Goal: Communication & Community: Answer question/provide support

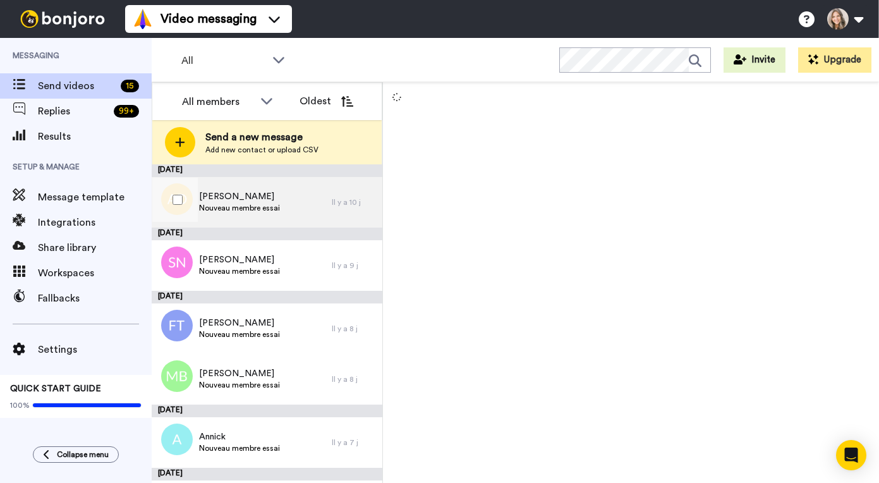
click at [299, 197] on div "Angel De Chantal Nouveau membre essai" at bounding box center [242, 202] width 180 height 51
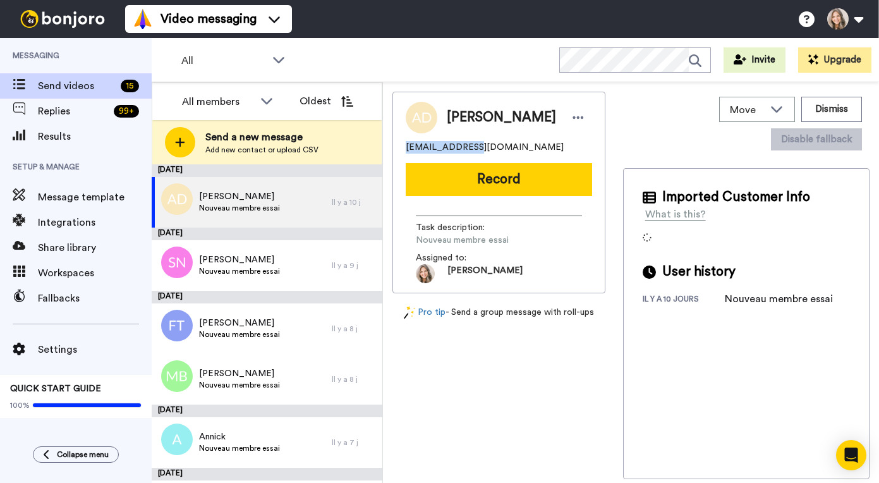
drag, startPoint x: 406, startPoint y: 148, endPoint x: 466, endPoint y: 146, distance: 60.7
click at [466, 146] on span "angeldechantal@gmail.com" at bounding box center [485, 147] width 158 height 13
copy span "angeldechantal"
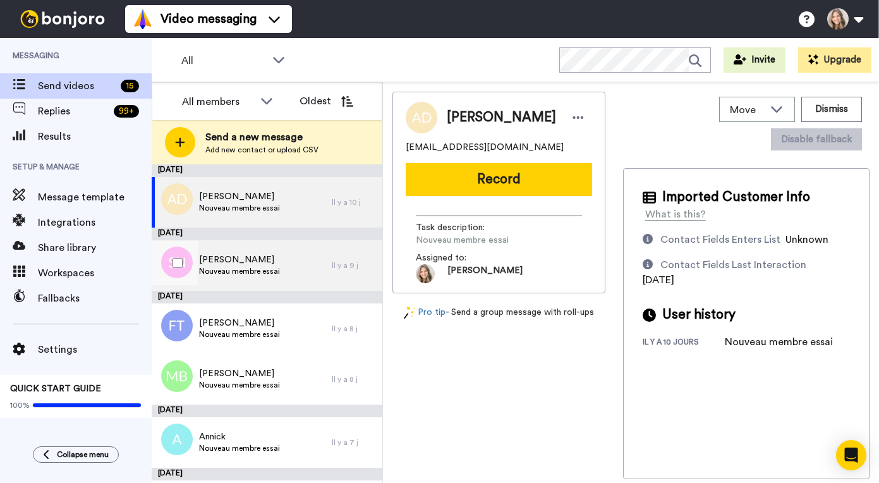
click at [291, 263] on div "Sonya Naud Nouveau membre essai" at bounding box center [242, 265] width 180 height 51
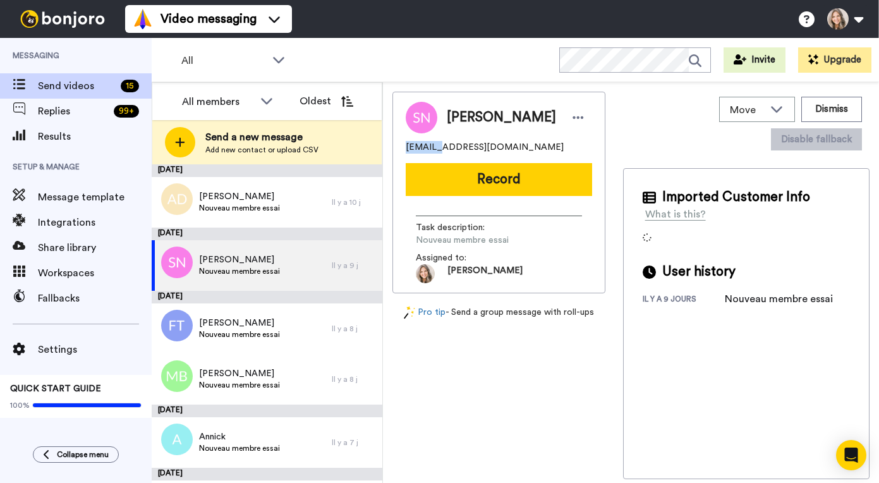
drag, startPoint x: 406, startPoint y: 150, endPoint x: 433, endPoint y: 150, distance: 27.2
click at [433, 150] on span "[EMAIL_ADDRESS][DOMAIN_NAME]" at bounding box center [485, 147] width 158 height 13
copy span "sereine"
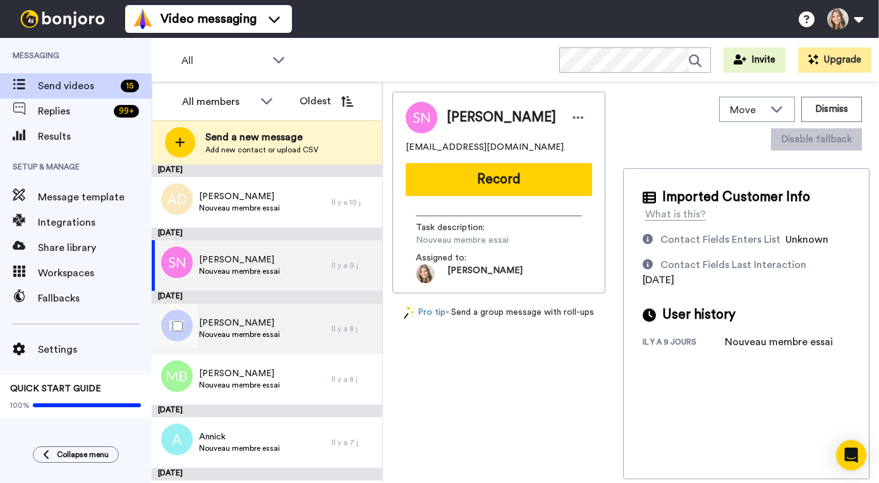
click at [280, 325] on span "Fanny Tousignant-Lemay" at bounding box center [239, 322] width 81 height 13
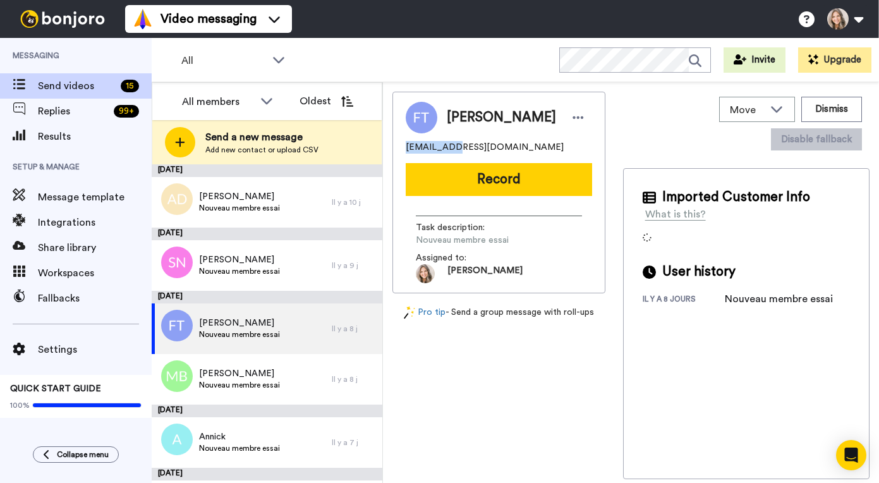
drag, startPoint x: 406, startPoint y: 153, endPoint x: 454, endPoint y: 155, distance: 48.7
click at [454, 153] on span "bmanny1989@gmail.com" at bounding box center [485, 147] width 158 height 13
copy span "bmanny1989"
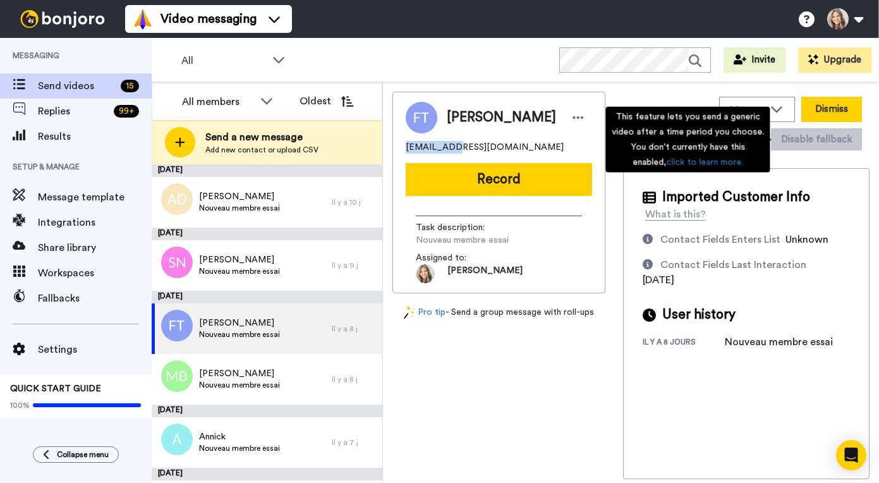
click at [847, 109] on button "Dismiss" at bounding box center [831, 109] width 61 height 25
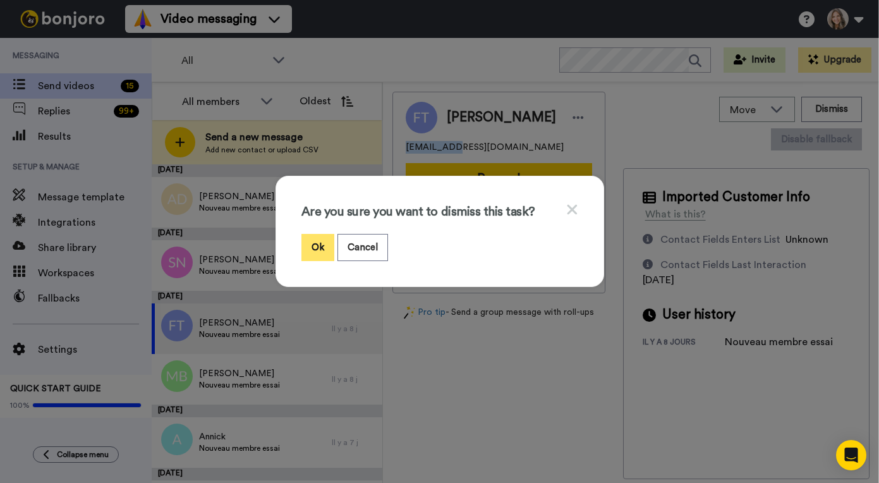
click at [320, 246] on button "Ok" at bounding box center [317, 247] width 33 height 27
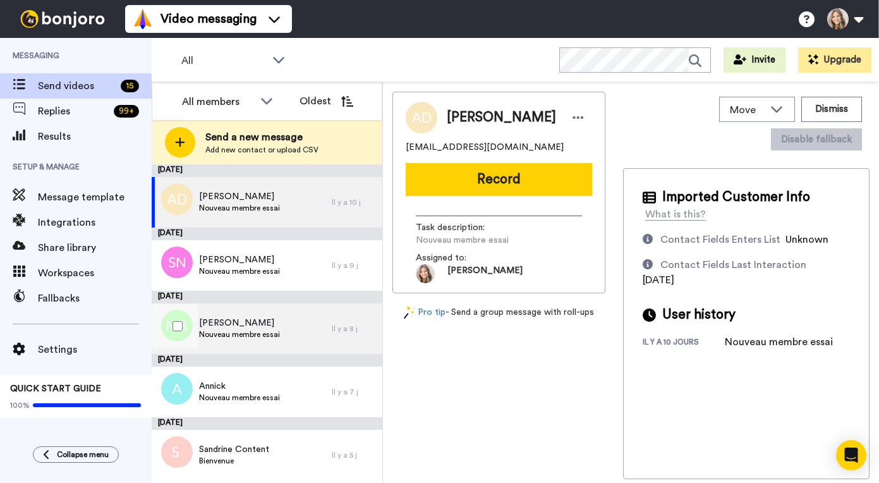
click at [296, 323] on div "Marie Blais Nouveau membre essai" at bounding box center [242, 328] width 180 height 51
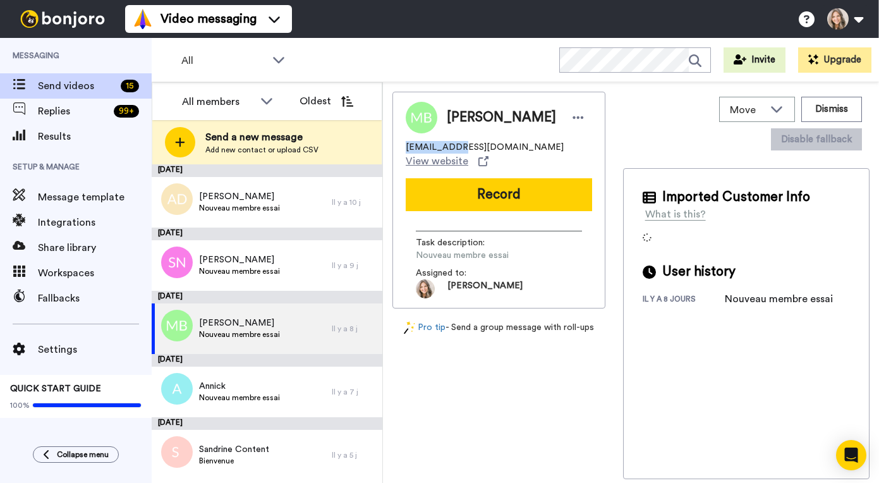
drag, startPoint x: 406, startPoint y: 149, endPoint x: 450, endPoint y: 149, distance: 44.8
click at [450, 149] on span "marie_blais@icloud.com" at bounding box center [485, 147] width 158 height 13
copy span "marie_blais"
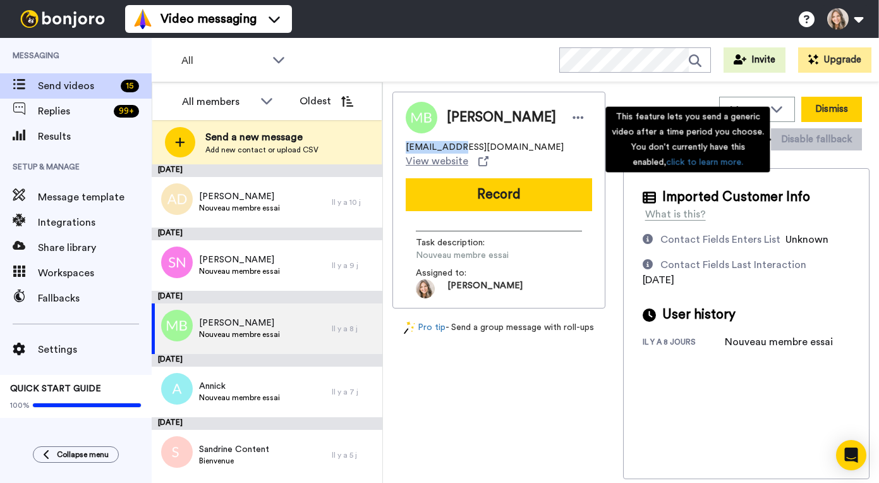
click at [834, 111] on button "Dismiss" at bounding box center [831, 109] width 61 height 25
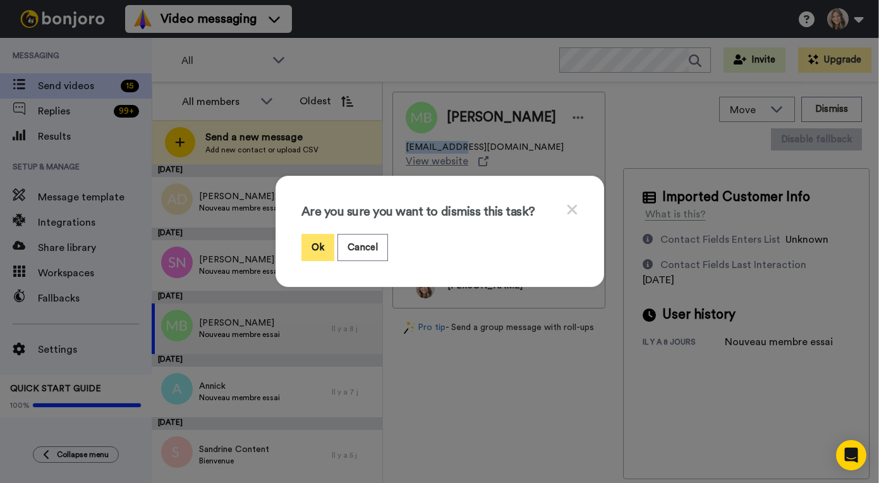
click at [320, 244] on button "Ok" at bounding box center [317, 247] width 33 height 27
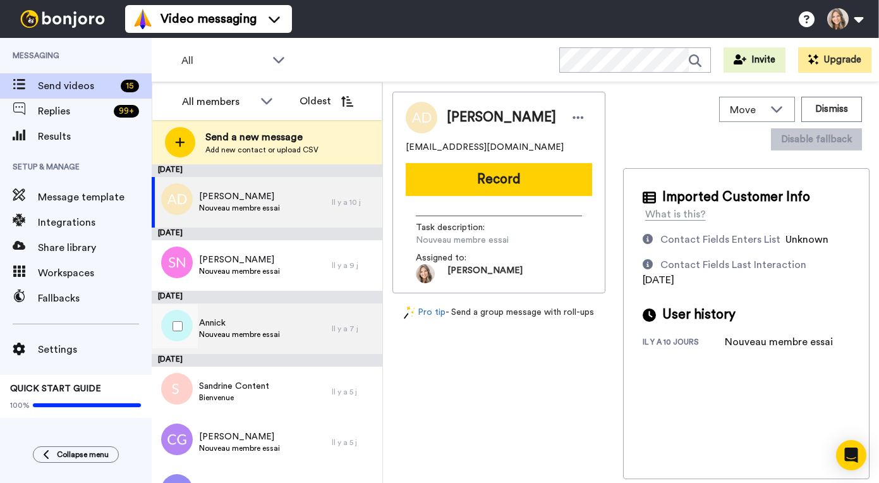
click at [299, 327] on div "Annick Nouveau membre essai" at bounding box center [242, 328] width 180 height 51
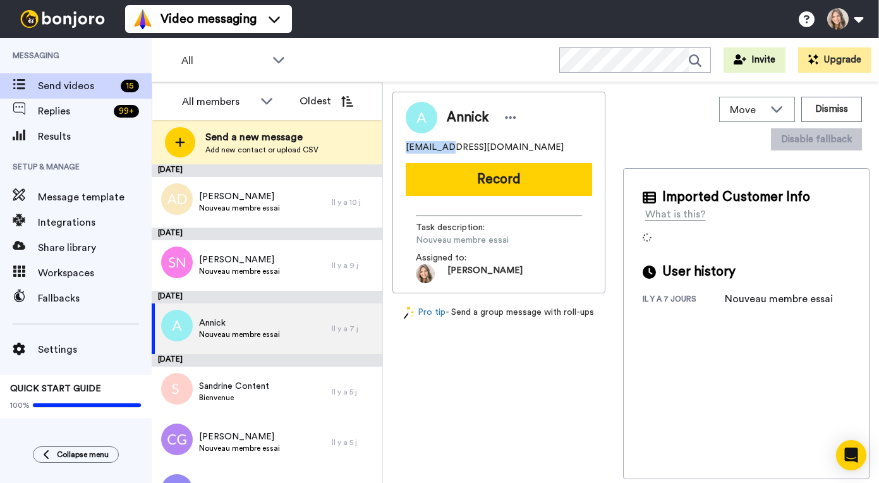
drag, startPoint x: 406, startPoint y: 149, endPoint x: 441, endPoint y: 148, distance: 35.4
click at [441, 148] on span "a.staquet@hotmail.fr" at bounding box center [485, 147] width 158 height 13
copy span "a.staquet"
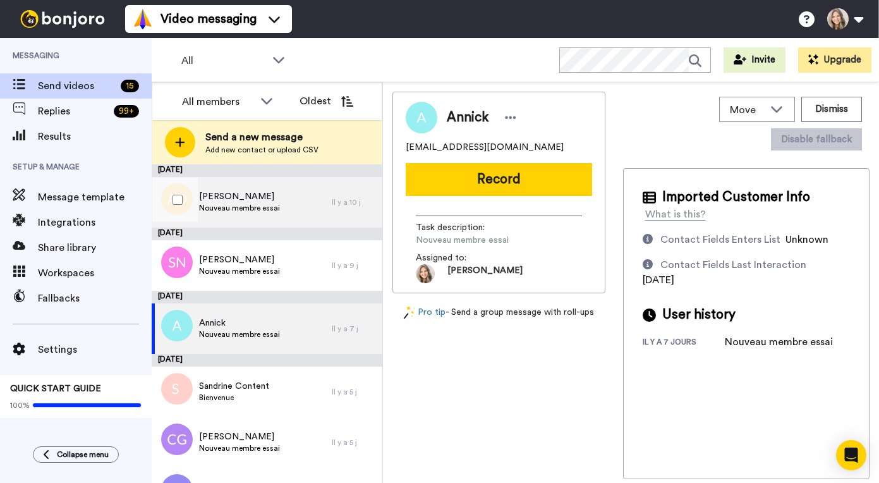
click at [299, 208] on div "Angel De Chantal Nouveau membre essai" at bounding box center [242, 202] width 180 height 51
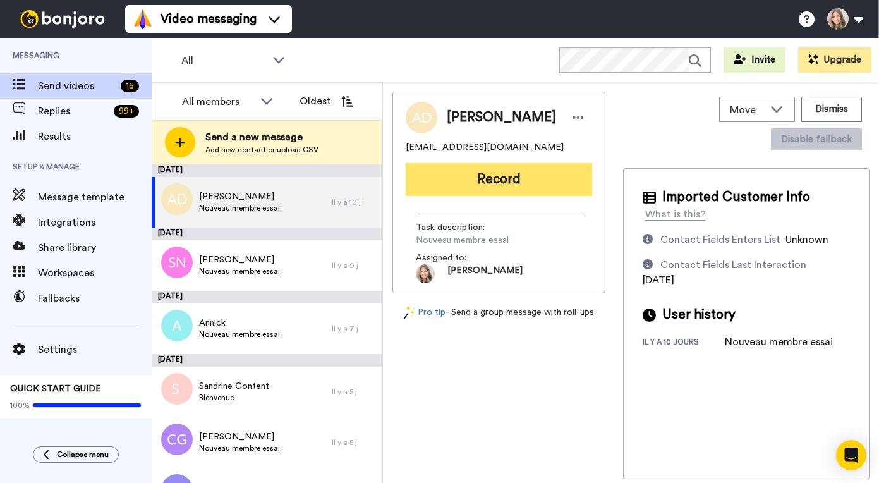
click at [508, 177] on button "Record" at bounding box center [499, 179] width 186 height 33
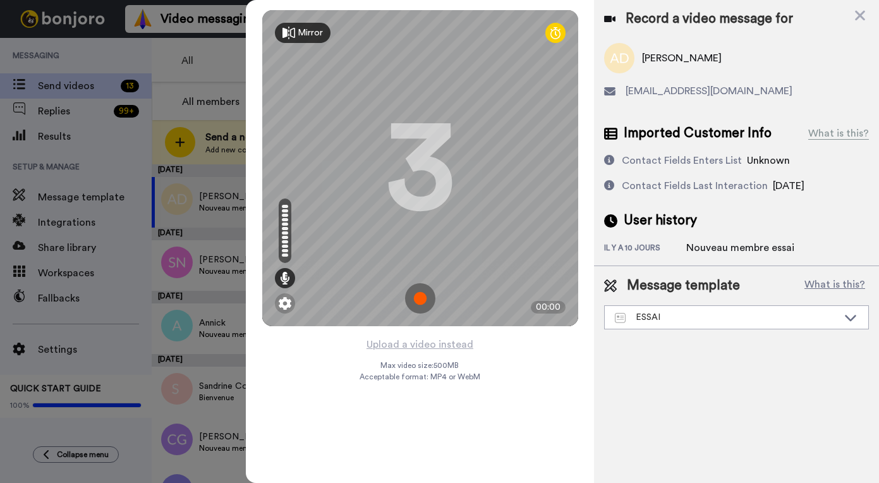
click at [421, 301] on img at bounding box center [420, 298] width 30 height 30
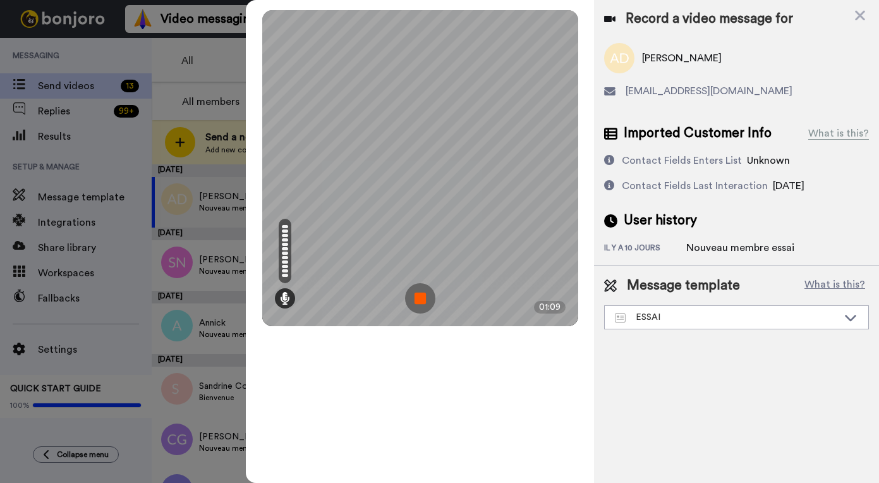
click at [420, 294] on img at bounding box center [420, 298] width 30 height 30
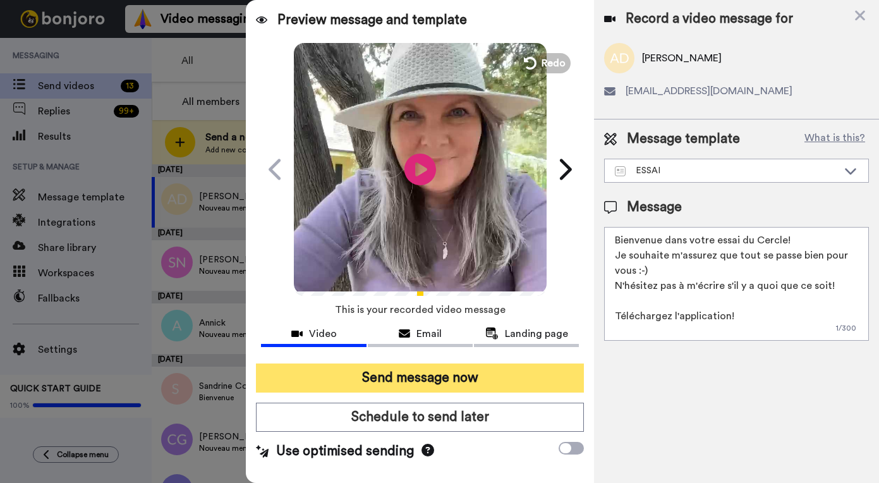
click at [457, 383] on button "Send message now" at bounding box center [420, 377] width 328 height 29
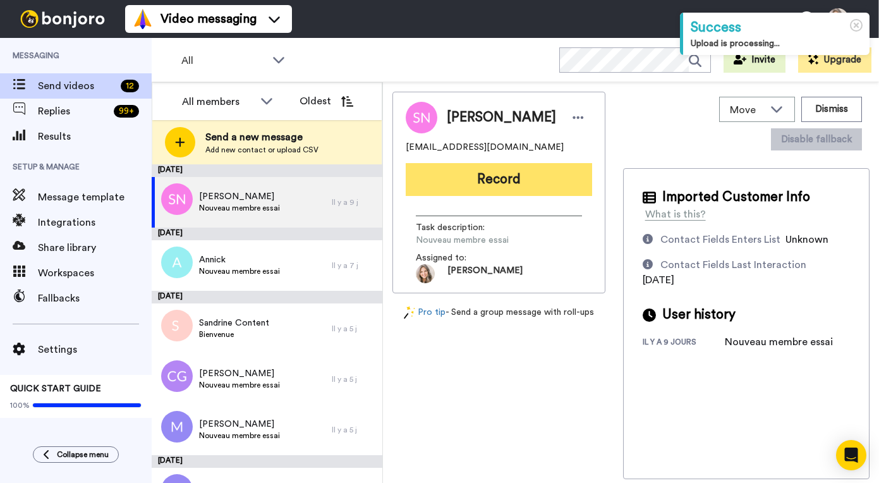
click at [473, 183] on button "Record" at bounding box center [499, 179] width 186 height 33
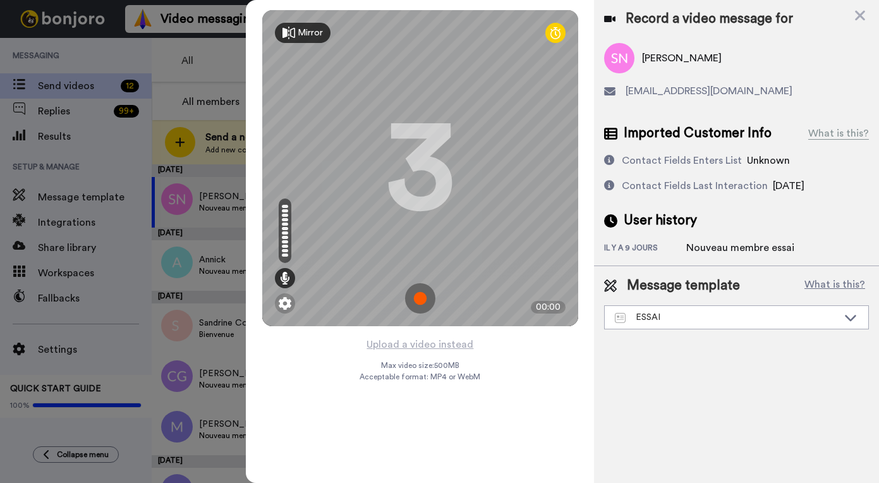
click at [413, 297] on img at bounding box center [420, 298] width 30 height 30
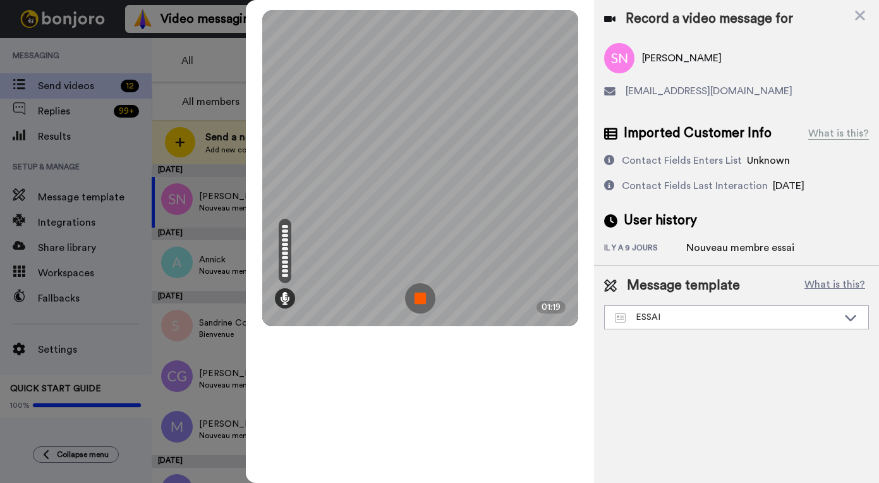
click at [422, 298] on img at bounding box center [420, 298] width 30 height 30
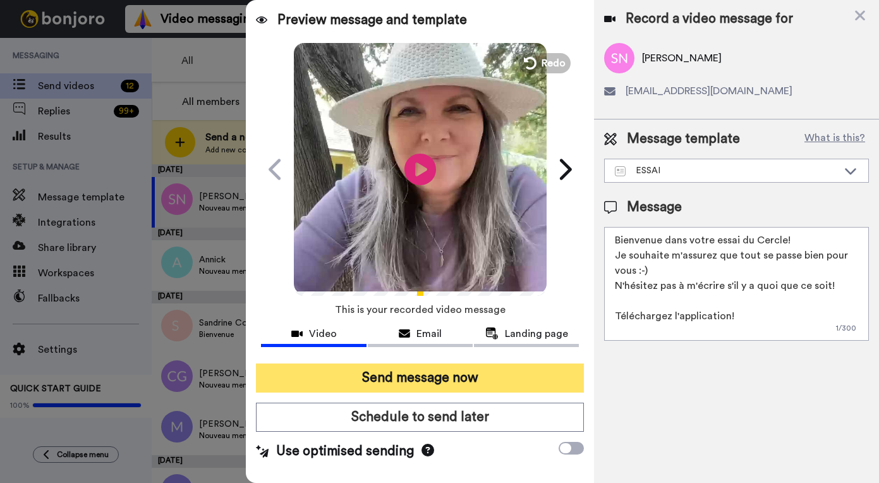
click at [464, 383] on button "Send message now" at bounding box center [420, 377] width 328 height 29
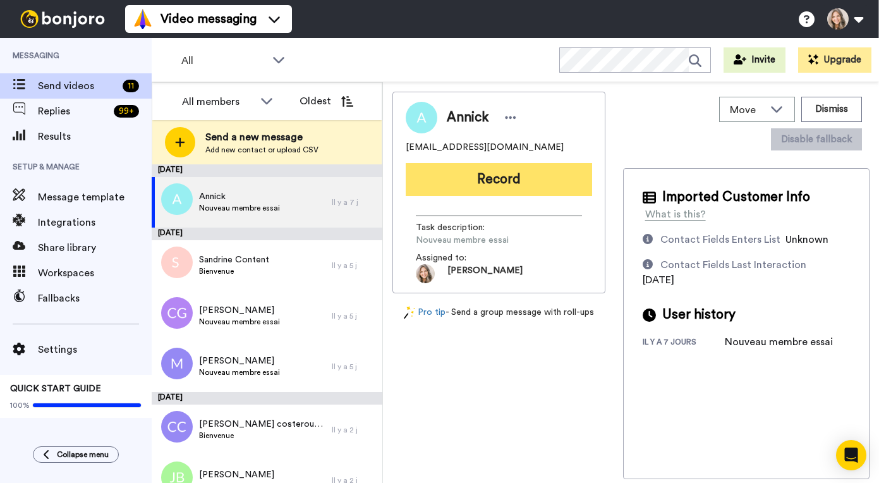
click at [505, 179] on button "Record" at bounding box center [499, 179] width 186 height 33
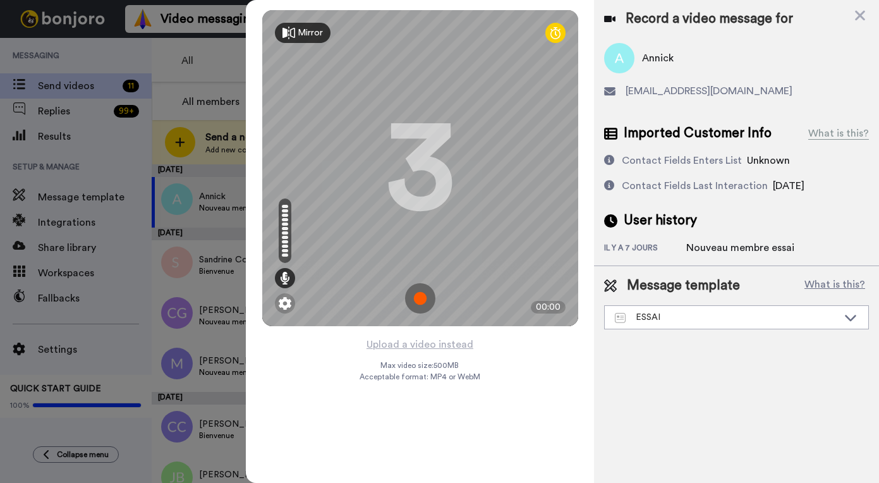
click at [422, 296] on img at bounding box center [420, 298] width 30 height 30
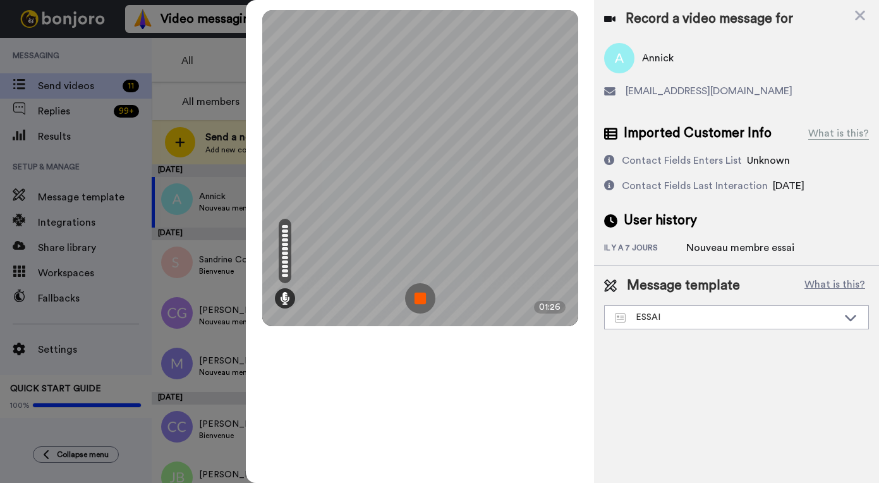
click at [420, 299] on img at bounding box center [420, 298] width 30 height 30
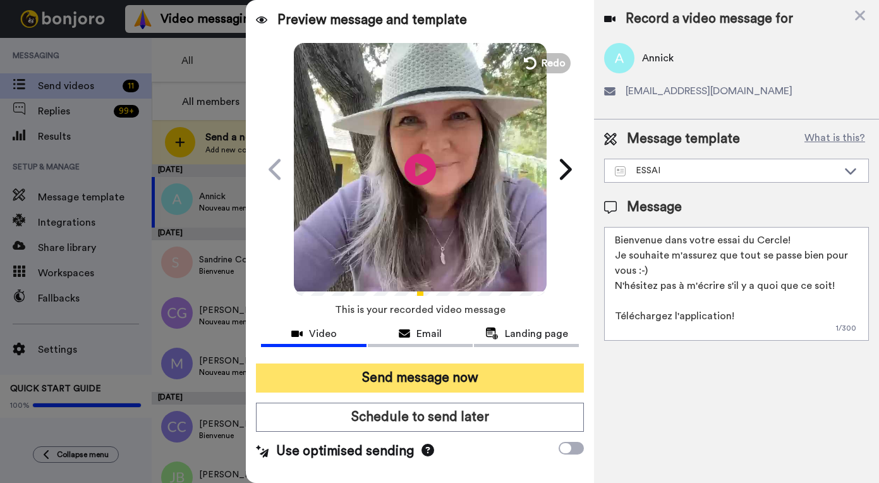
click at [455, 371] on button "Send message now" at bounding box center [420, 377] width 328 height 29
